Goal: Task Accomplishment & Management: Manage account settings

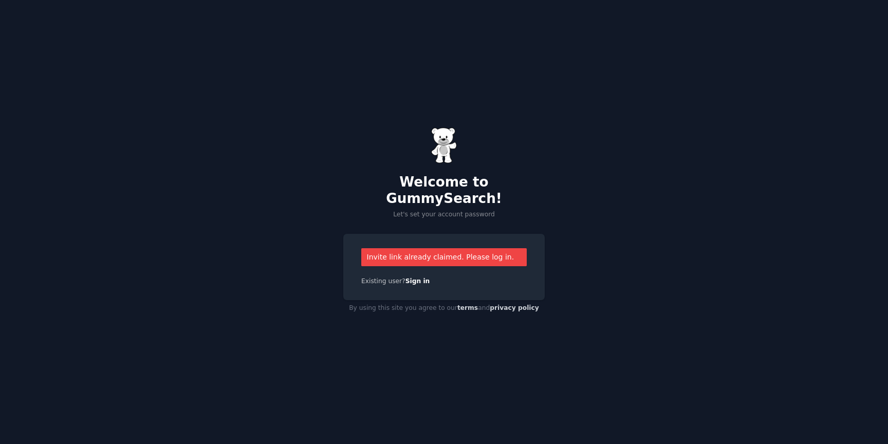
click at [421, 278] on div "Invite link already claimed. Please log in. Existing user? Sign in" at bounding box center [443, 267] width 201 height 67
click at [421, 277] on div "Existing user? Sign in" at bounding box center [443, 281] width 165 height 9
click at [422, 277] on link "Sign in" at bounding box center [417, 280] width 25 height 7
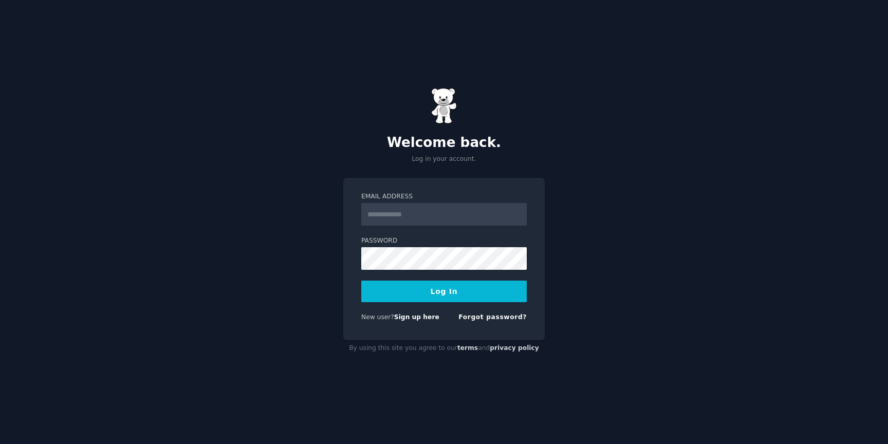
click at [437, 225] on input "Email Address" at bounding box center [443, 214] width 165 height 23
type input "**********"
click at [398, 287] on button "Log In" at bounding box center [443, 292] width 165 height 22
